Goal: Information Seeking & Learning: Learn about a topic

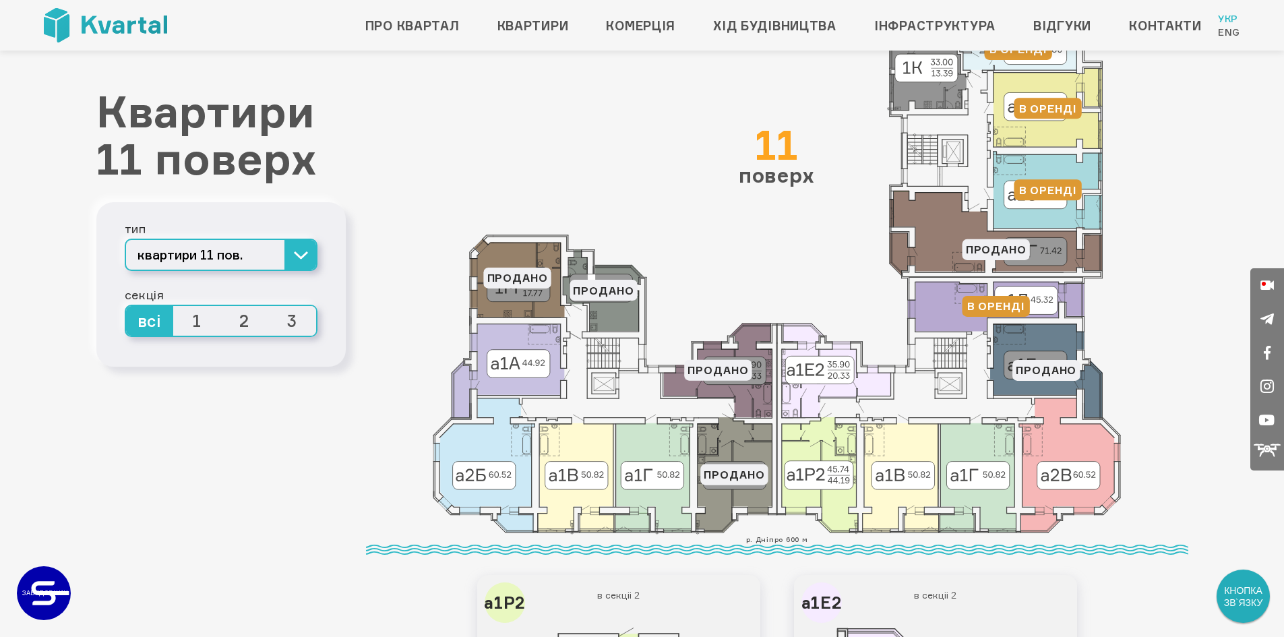
scroll to position [202, 0]
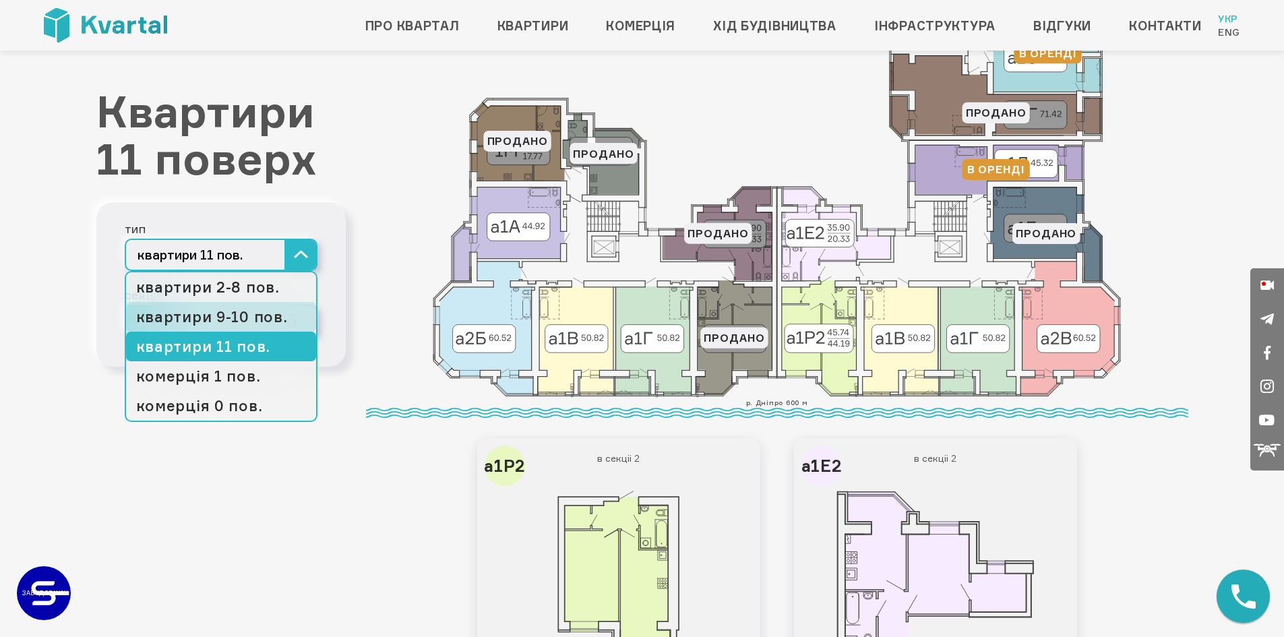
click at [268, 315] on link "квартири 9-10 пов." at bounding box center [221, 317] width 190 height 30
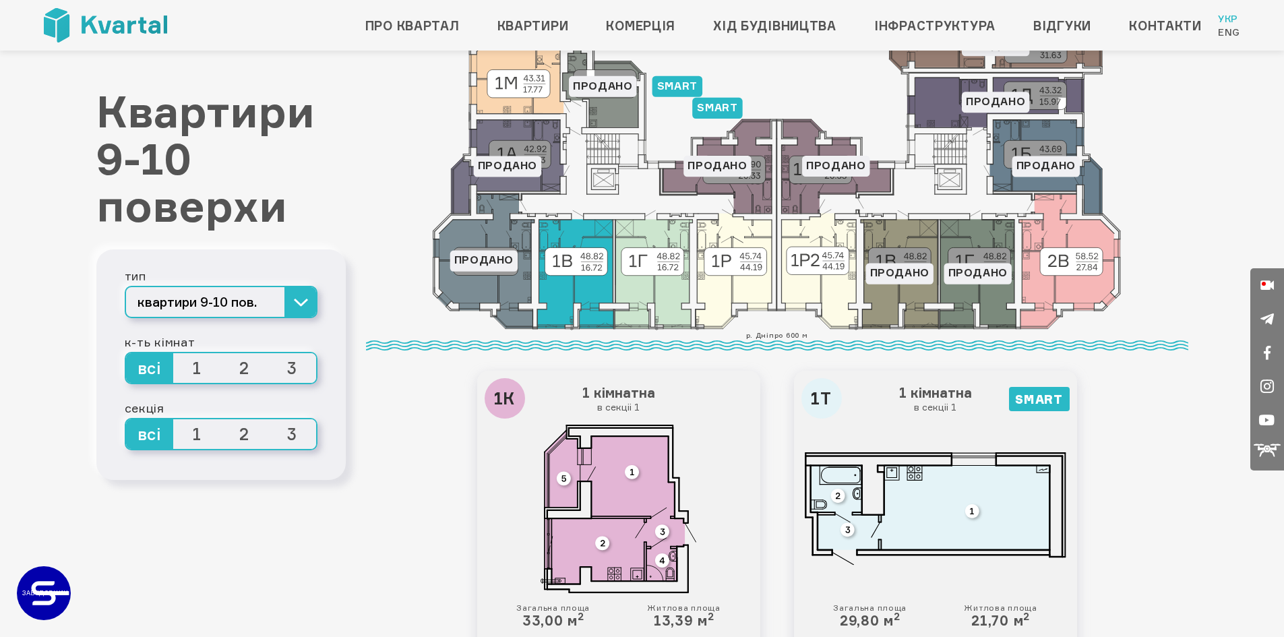
click at [593, 286] on icon at bounding box center [575, 274] width 76 height 109
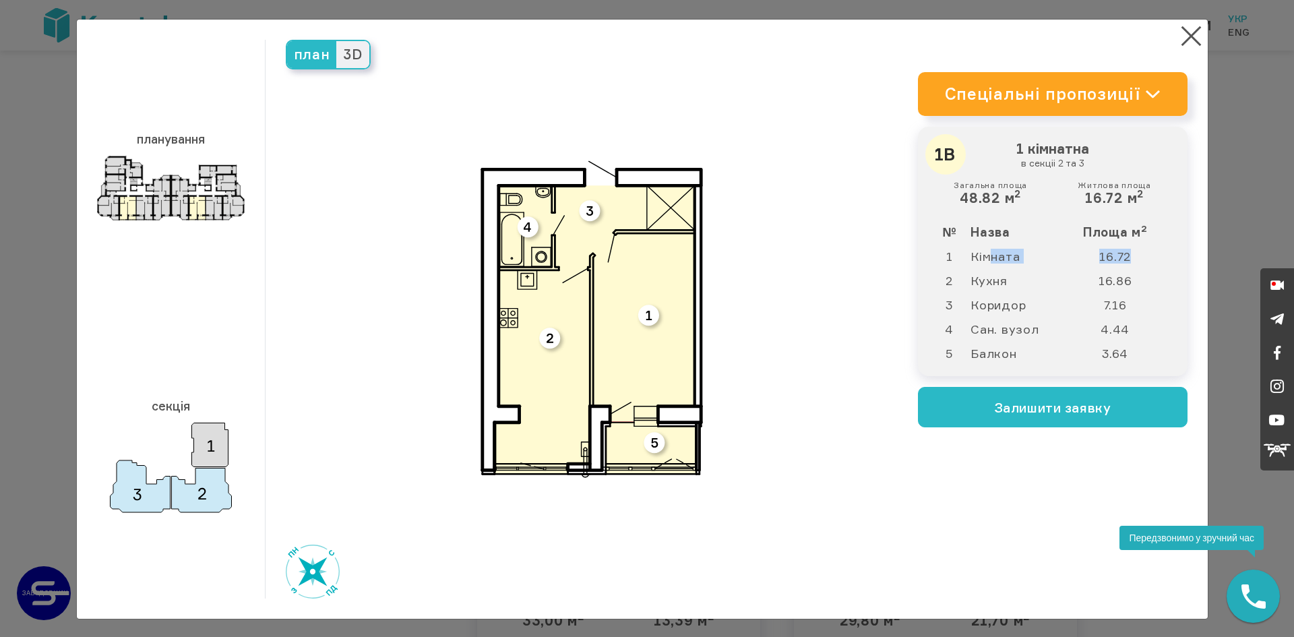
drag, startPoint x: 989, startPoint y: 256, endPoint x: 1131, endPoint y: 265, distance: 142.5
click at [1131, 265] on tr "1 Кімната 16.72" at bounding box center [1053, 256] width 248 height 24
drag, startPoint x: 1103, startPoint y: 302, endPoint x: 1124, endPoint y: 302, distance: 20.9
click at [1124, 302] on td "7.16" at bounding box center [1122, 305] width 110 height 24
click at [1105, 302] on td "7.16" at bounding box center [1122, 305] width 110 height 24
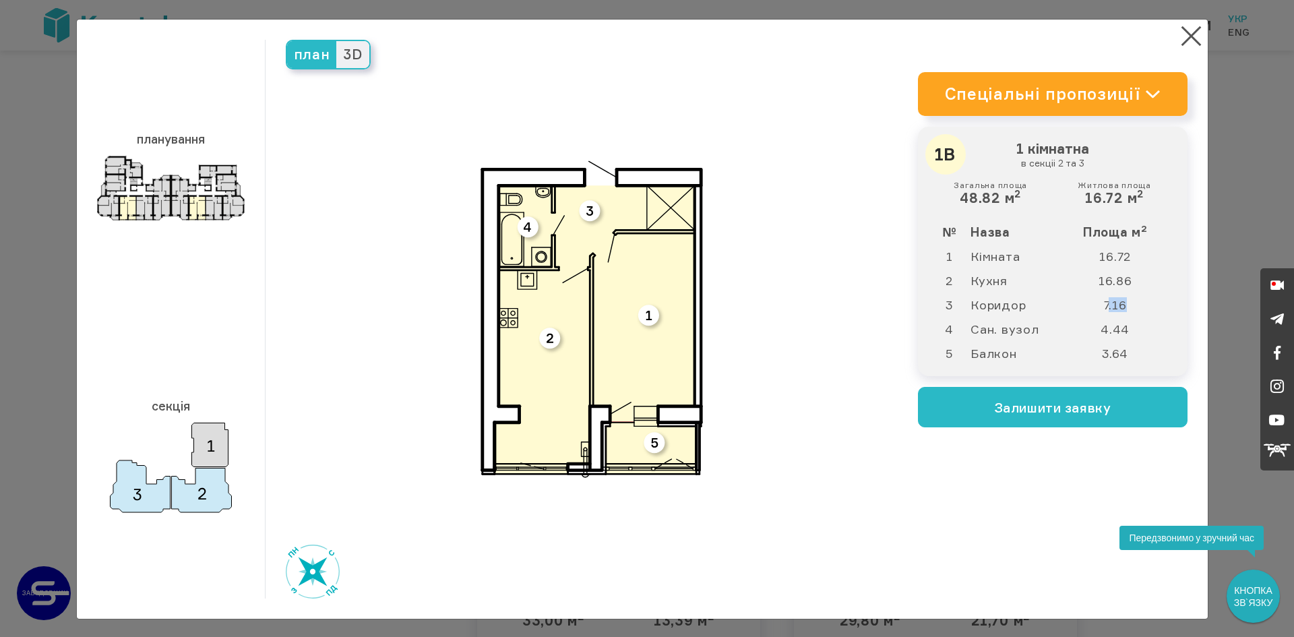
drag, startPoint x: 1102, startPoint y: 302, endPoint x: 1133, endPoint y: 302, distance: 31.0
click at [1133, 302] on td "7.16" at bounding box center [1122, 305] width 110 height 24
click at [1186, 31] on button "×" at bounding box center [1191, 36] width 26 height 26
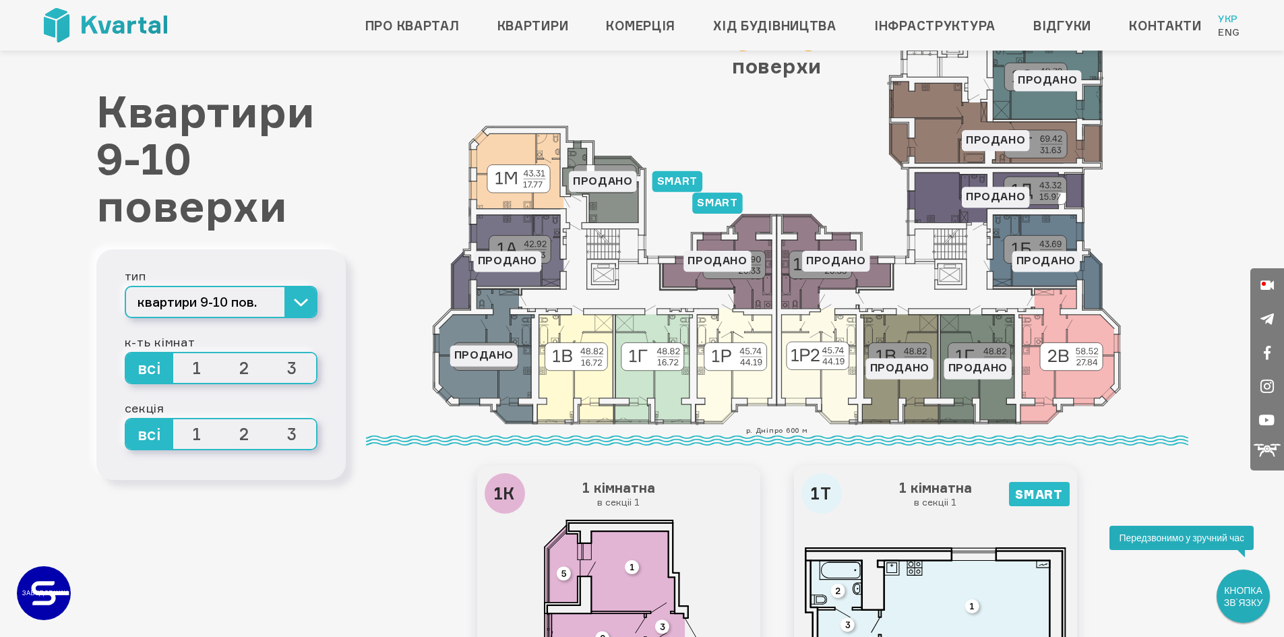
scroll to position [202, 0]
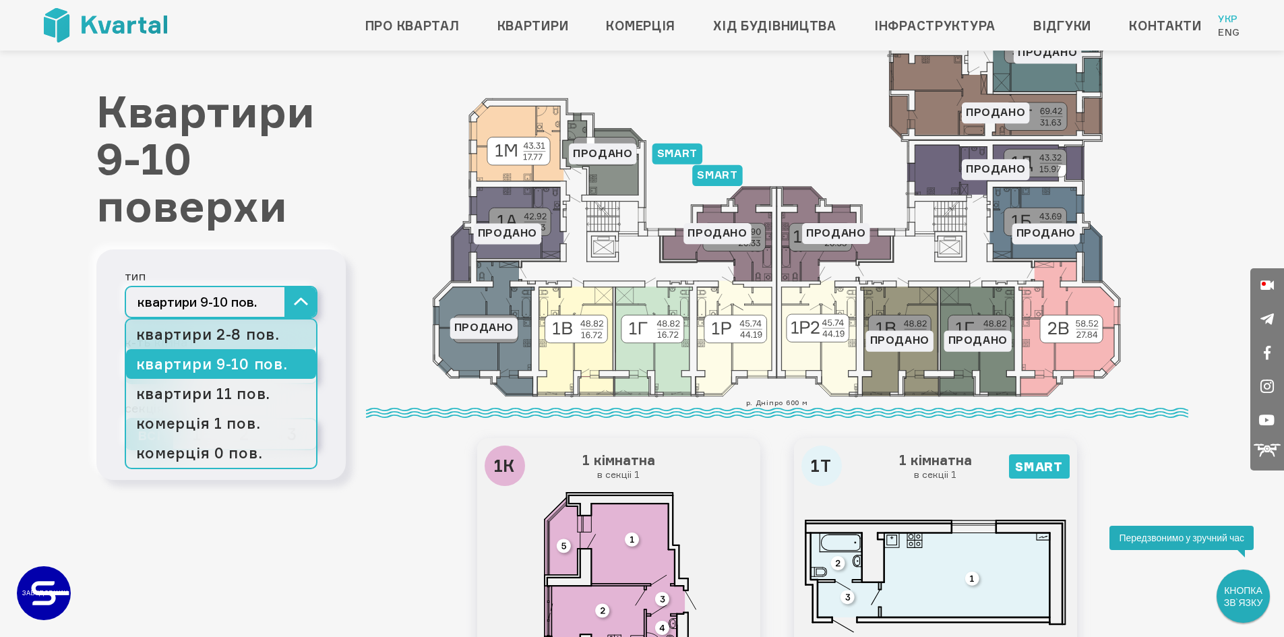
click at [259, 341] on link "квартири 2-8 пов." at bounding box center [221, 335] width 190 height 30
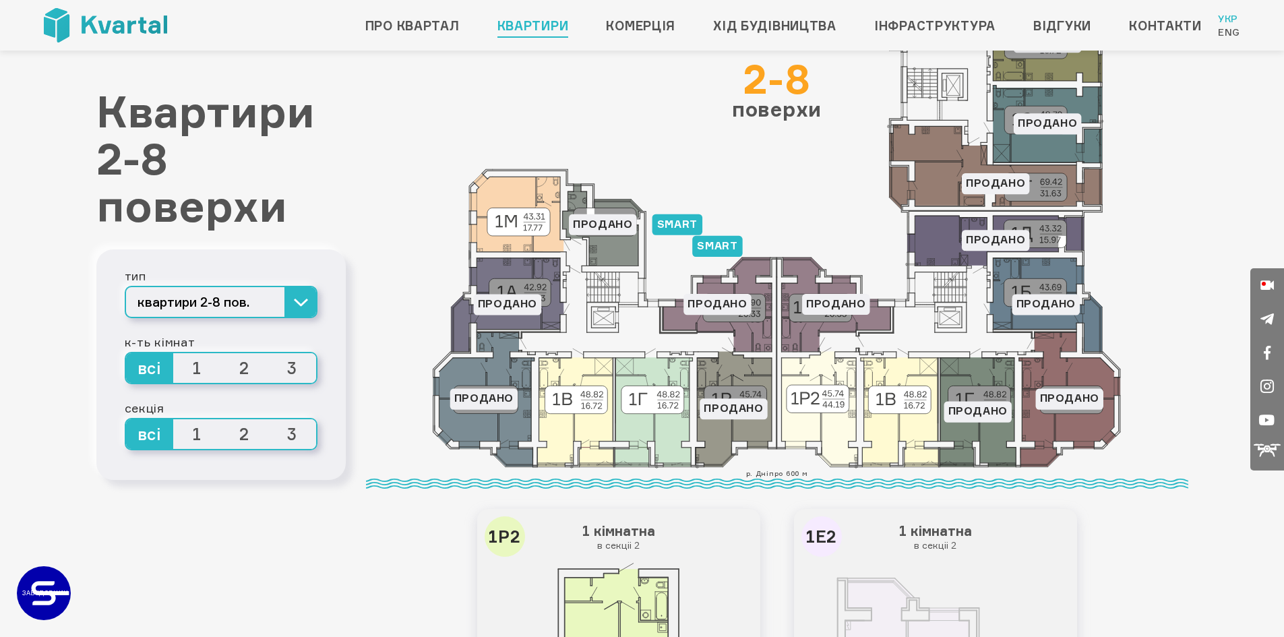
scroll to position [135, 0]
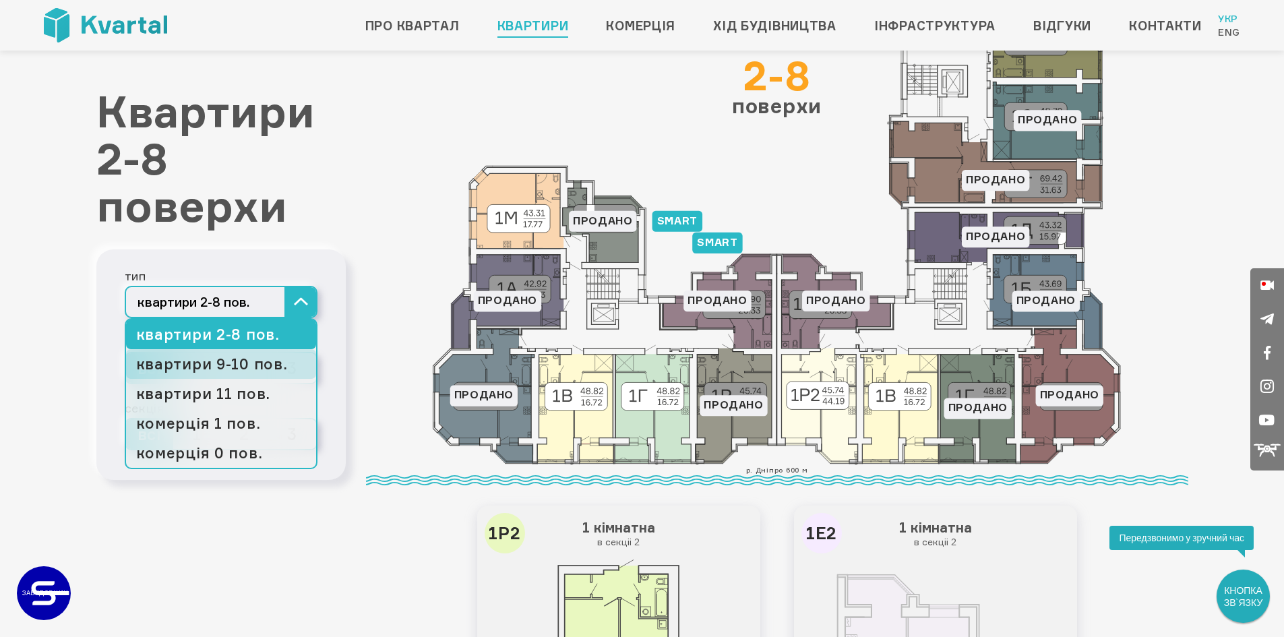
click at [262, 368] on link "квартири 9-10 пов." at bounding box center [221, 364] width 190 height 30
